Goal: Task Accomplishment & Management: Manage account settings

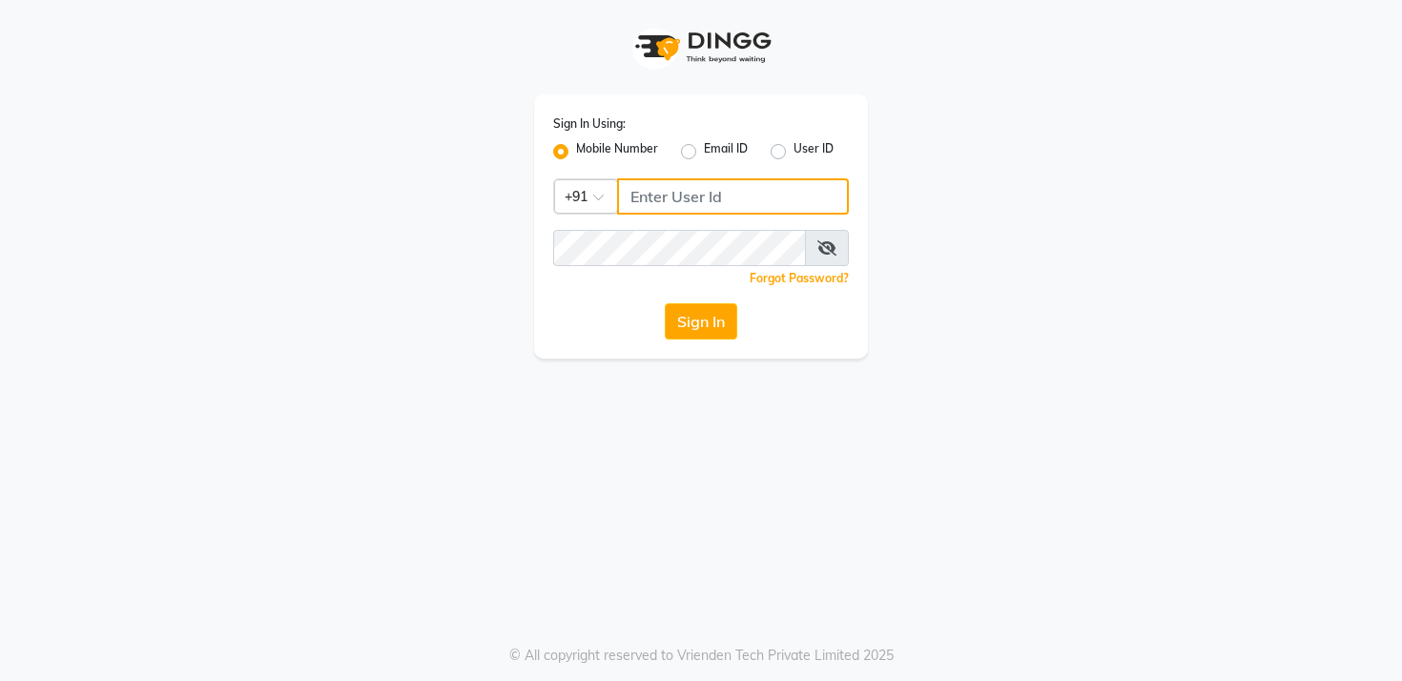
click at [671, 203] on input "Username" at bounding box center [733, 196] width 232 height 36
type input "9559882828"
click at [703, 318] on button "Sign In" at bounding box center [701, 321] width 72 height 36
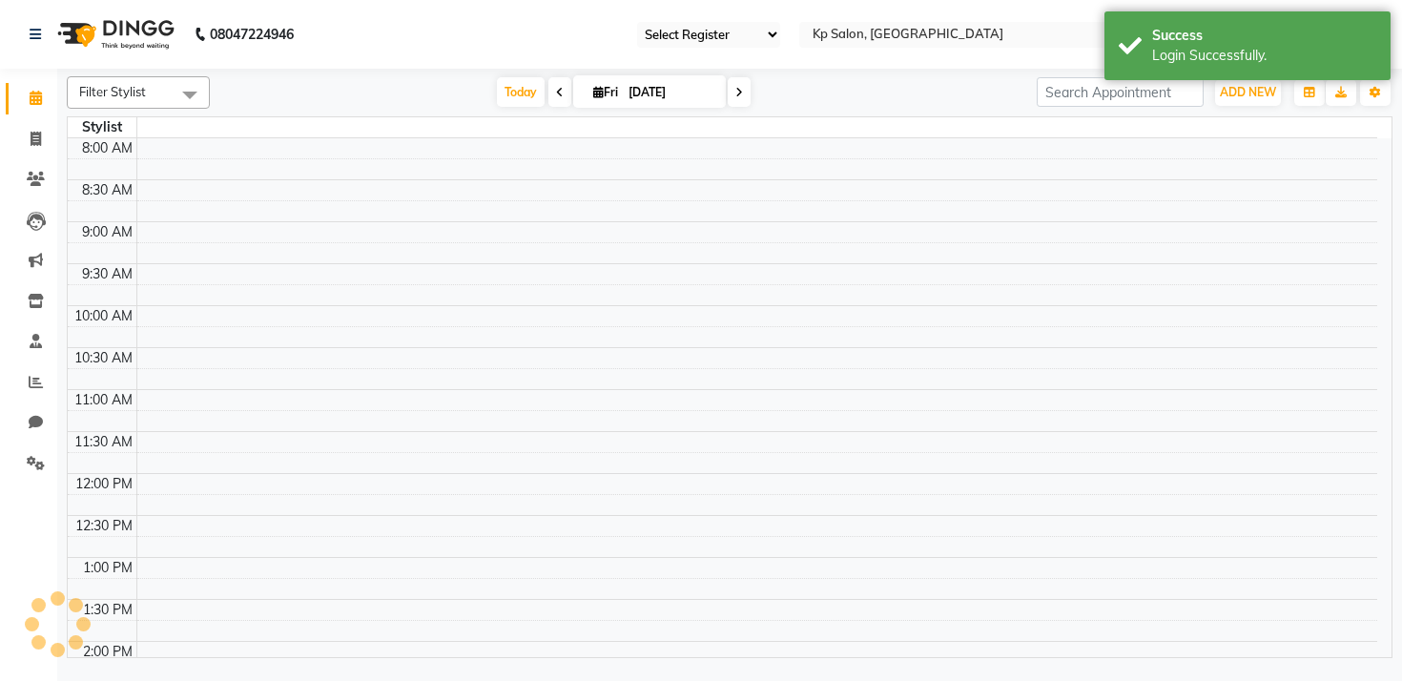
select select "29"
select select "en"
